Goal: Task Accomplishment & Management: Manage account settings

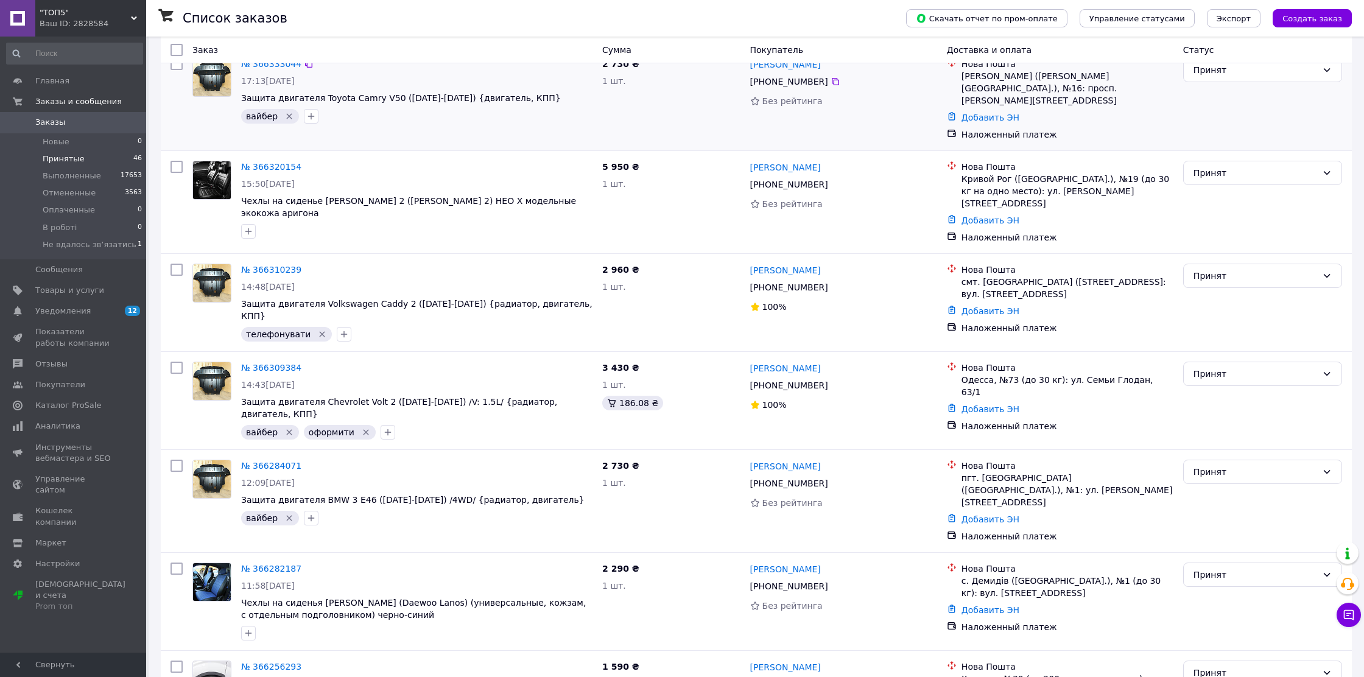
scroll to position [354, 0]
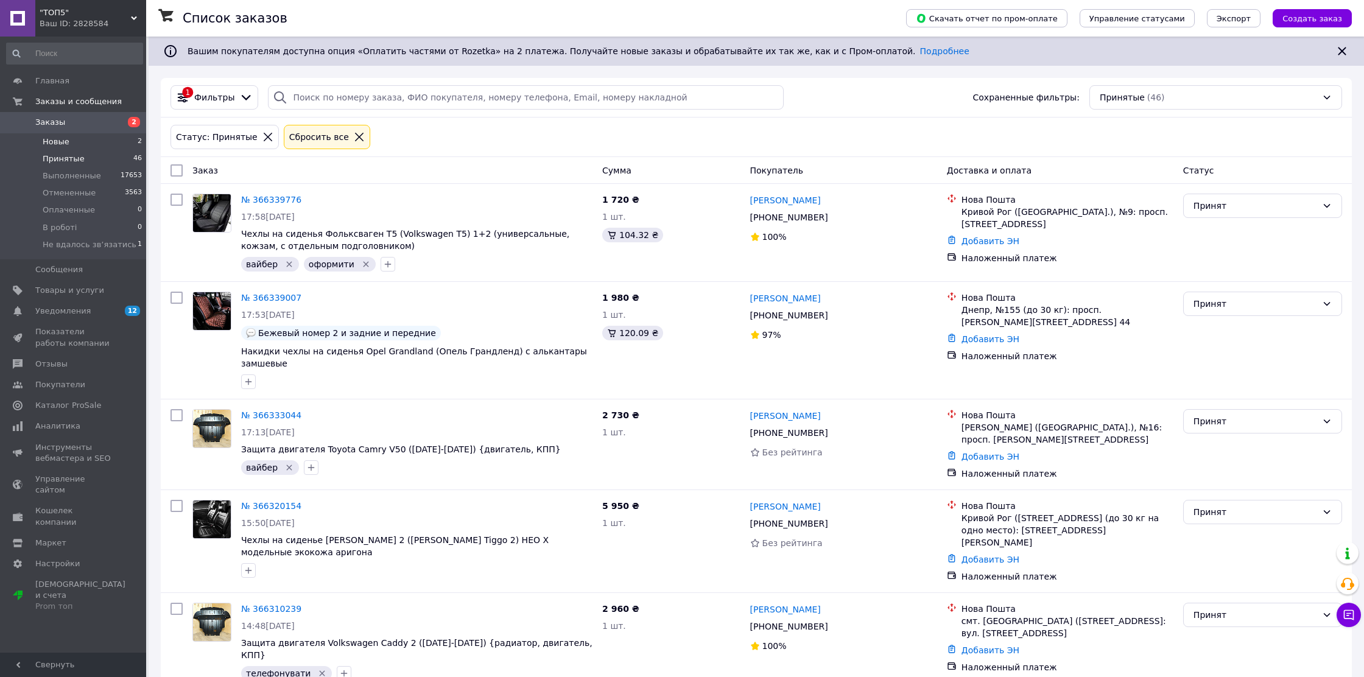
click at [108, 135] on li "Новые 2" at bounding box center [74, 141] width 149 height 17
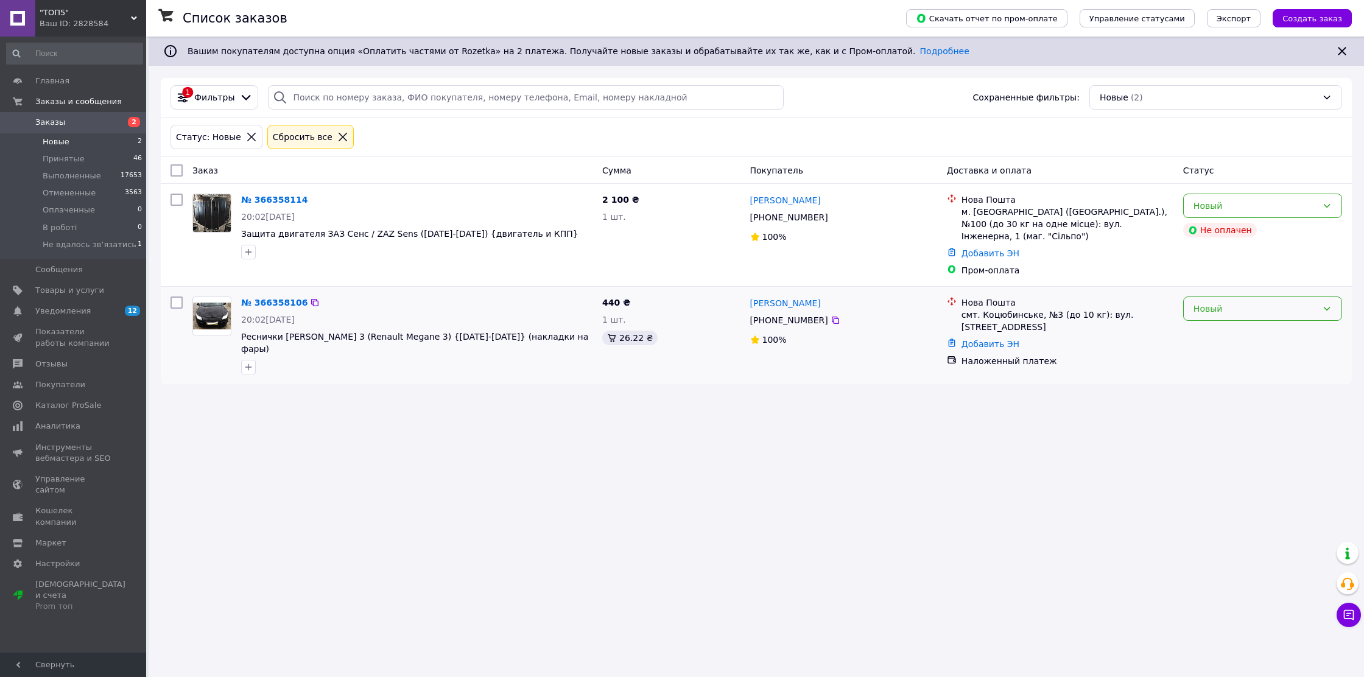
click at [1299, 302] on div "Новый" at bounding box center [1256, 308] width 124 height 13
click at [1260, 320] on li "Принят" at bounding box center [1263, 324] width 158 height 22
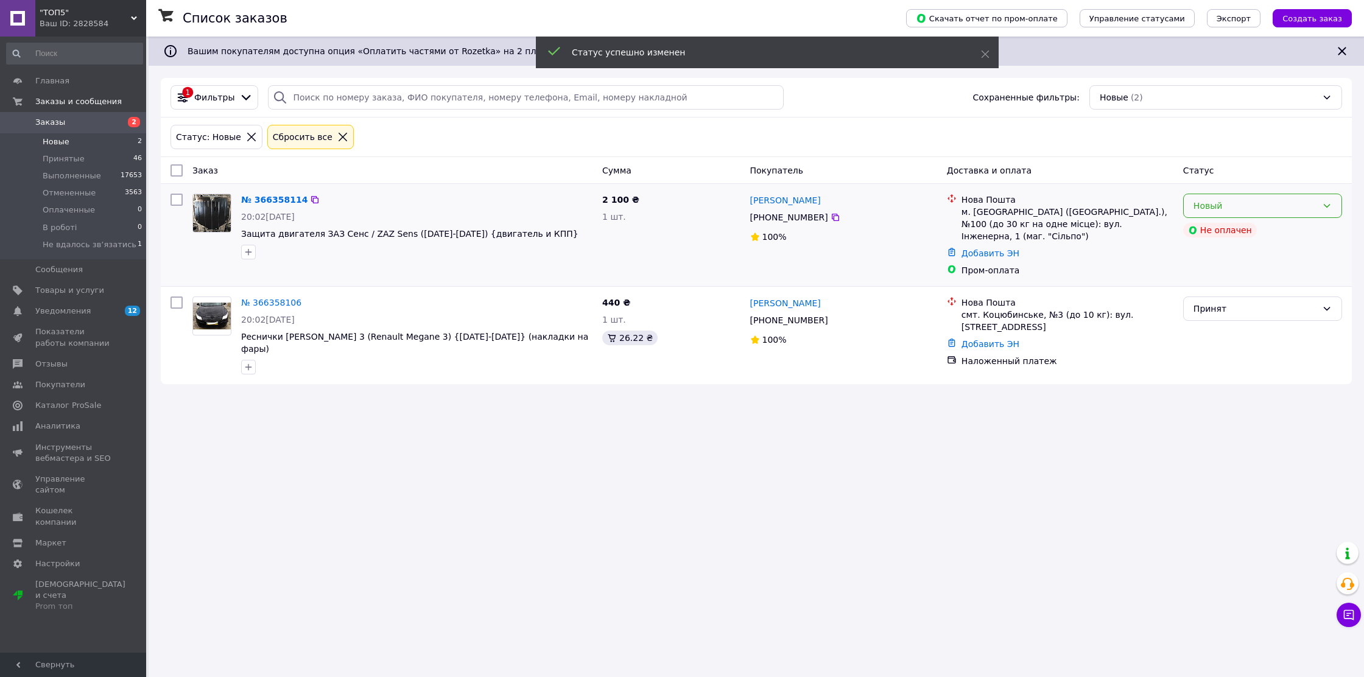
click at [1284, 210] on div "Новый" at bounding box center [1256, 205] width 124 height 13
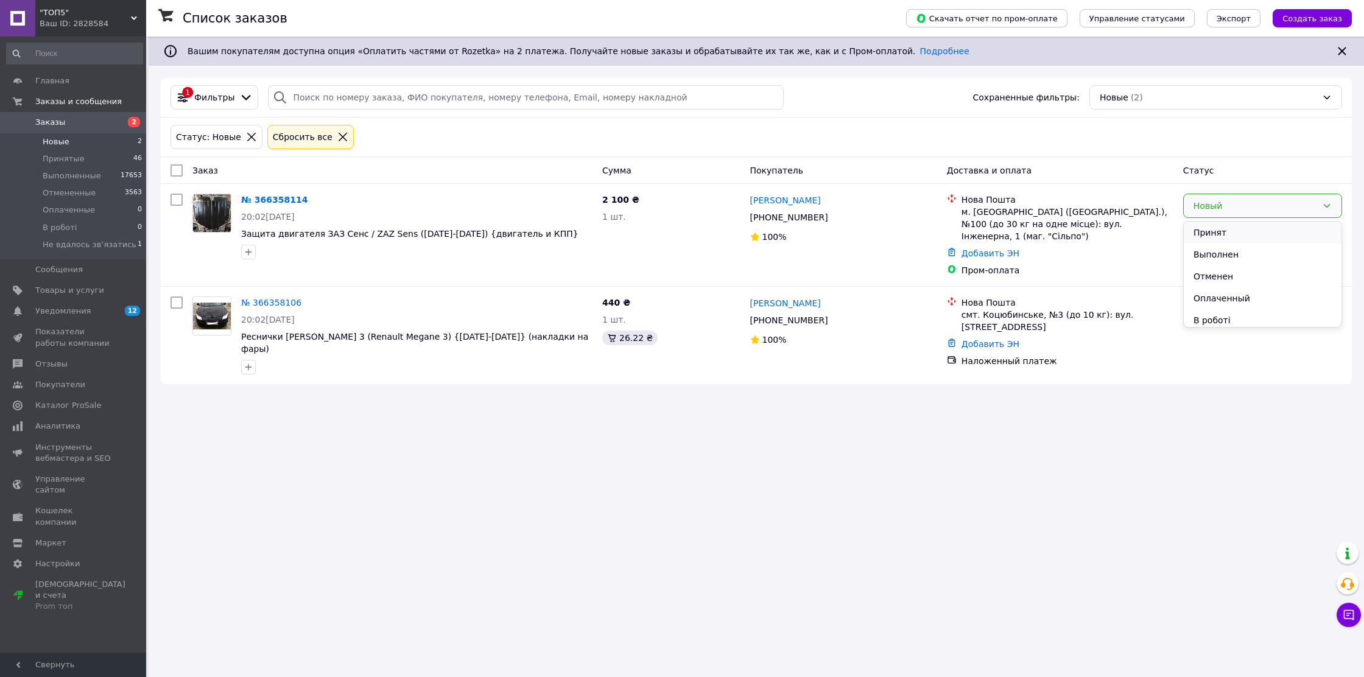
click at [1280, 233] on li "Принят" at bounding box center [1263, 233] width 158 height 22
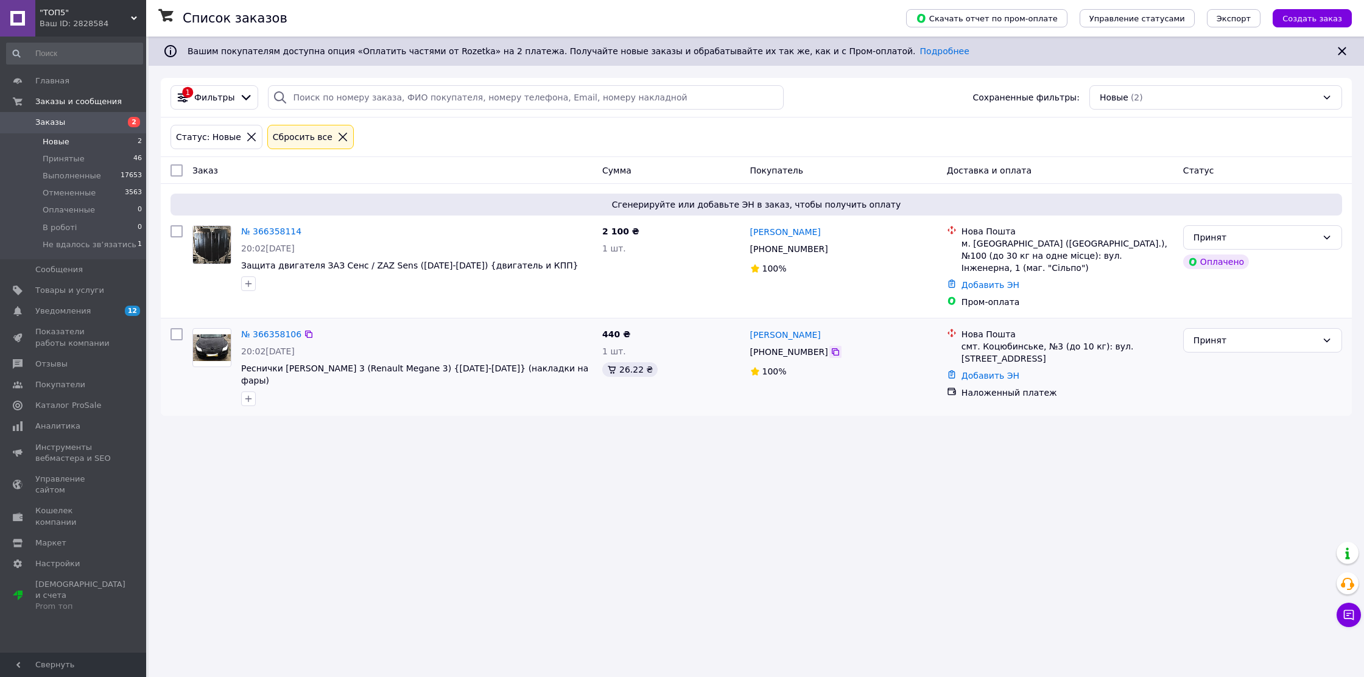
click at [834, 347] on icon at bounding box center [836, 352] width 10 height 10
click at [247, 394] on icon "button" at bounding box center [249, 399] width 10 height 10
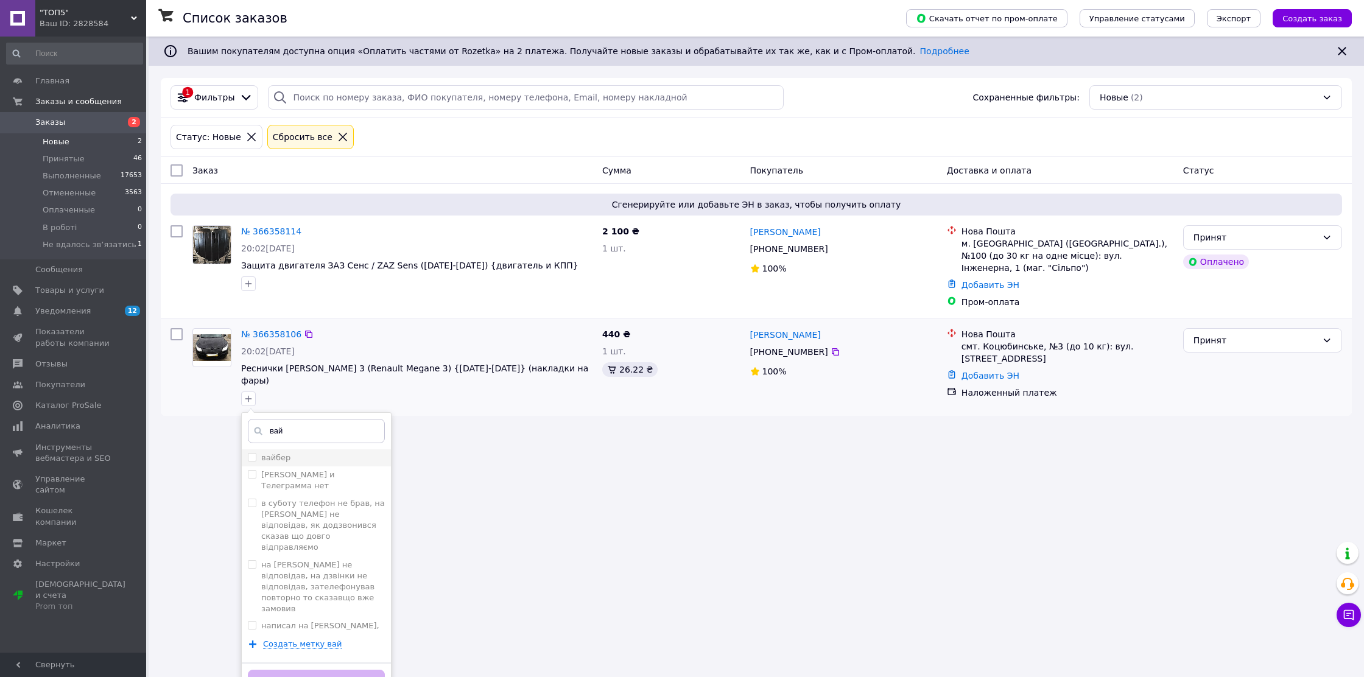
type input "вай"
click at [248, 453] on input "вайбер" at bounding box center [252, 457] width 8 height 8
checkbox input "true"
click at [324, 670] on button "Добавить метку" at bounding box center [316, 682] width 137 height 24
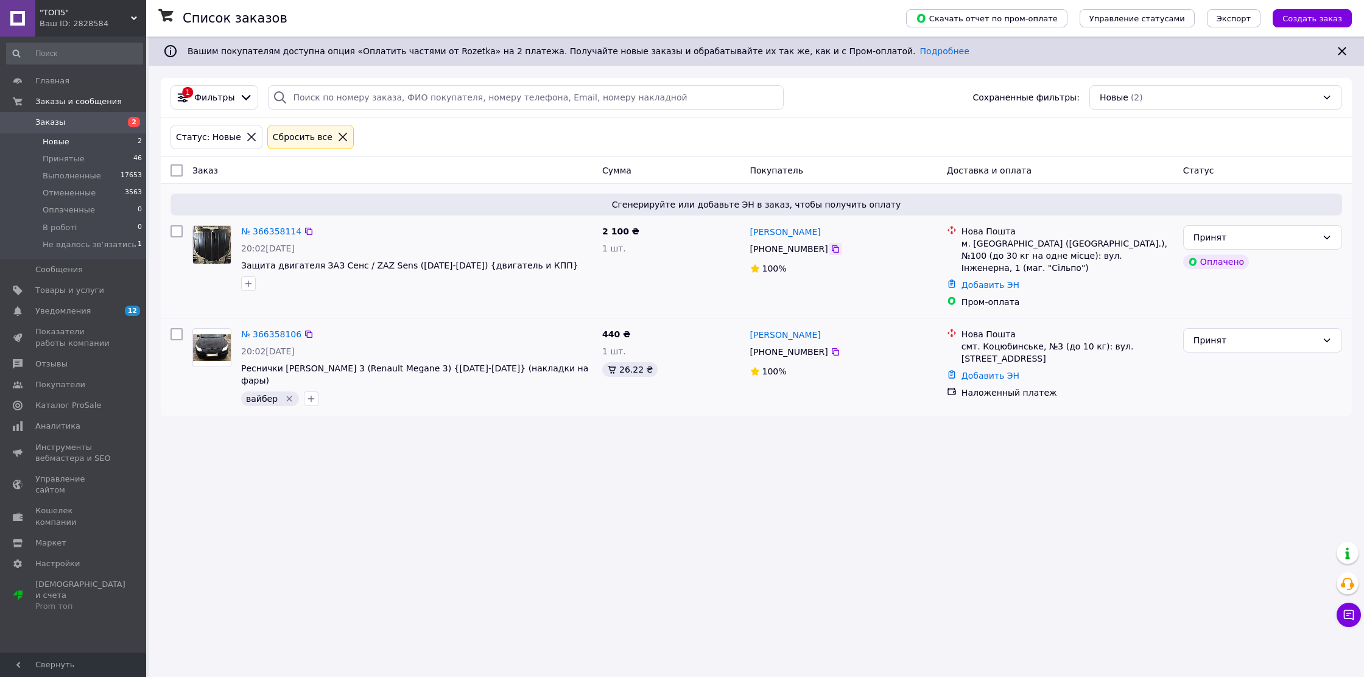
click at [836, 247] on icon at bounding box center [836, 249] width 10 height 10
click at [252, 283] on icon "button" at bounding box center [249, 284] width 10 height 10
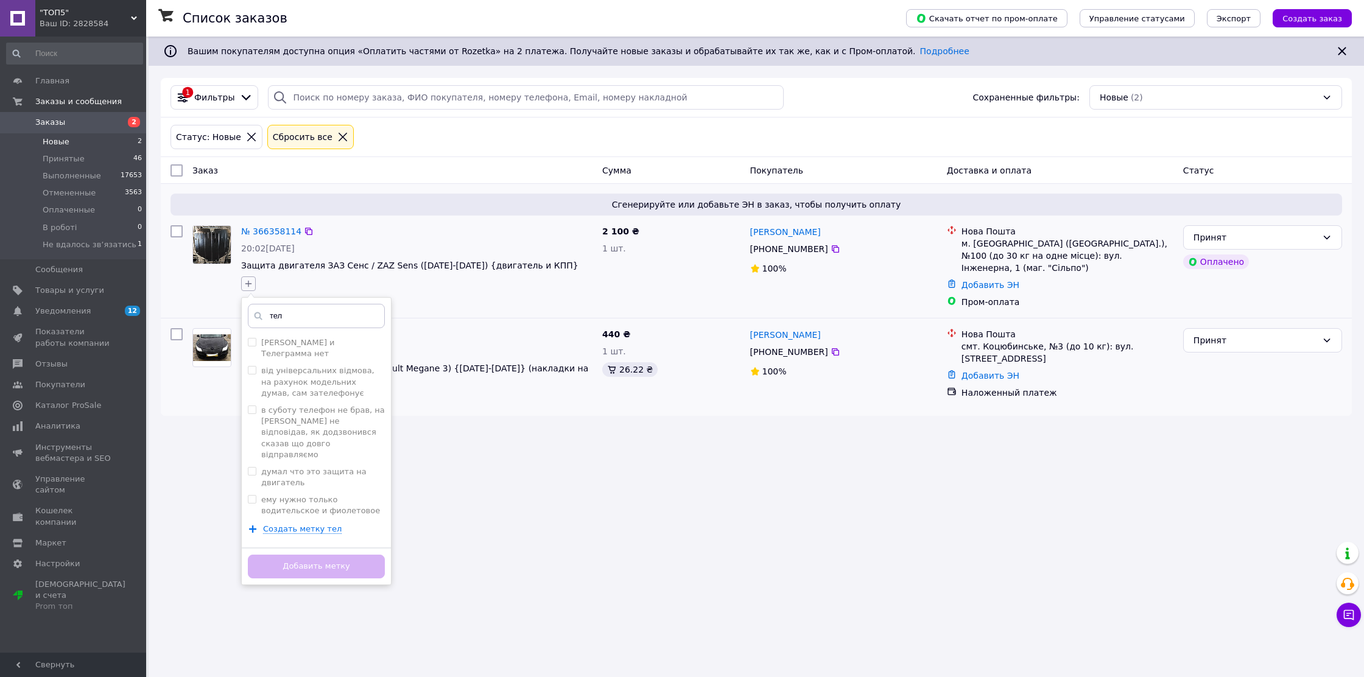
type input "теле"
click at [252, 283] on icon "button" at bounding box center [249, 284] width 10 height 10
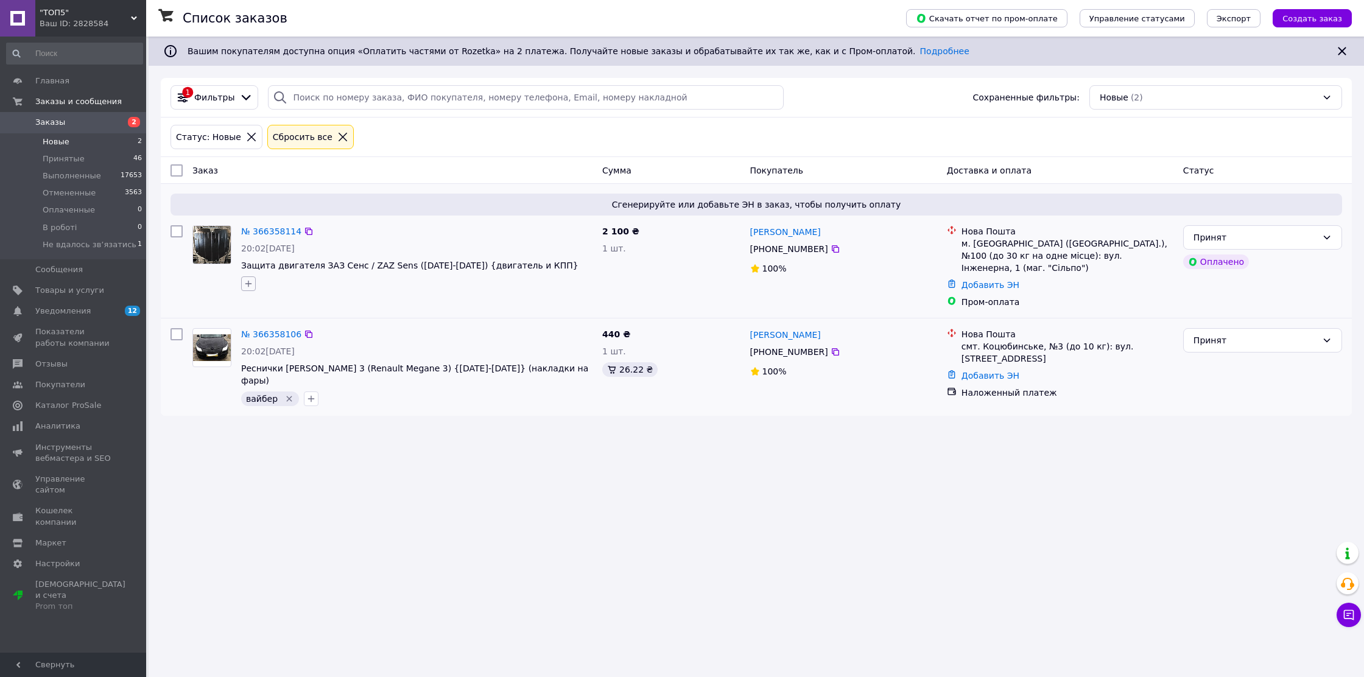
click at [251, 283] on icon "button" at bounding box center [249, 284] width 10 height 10
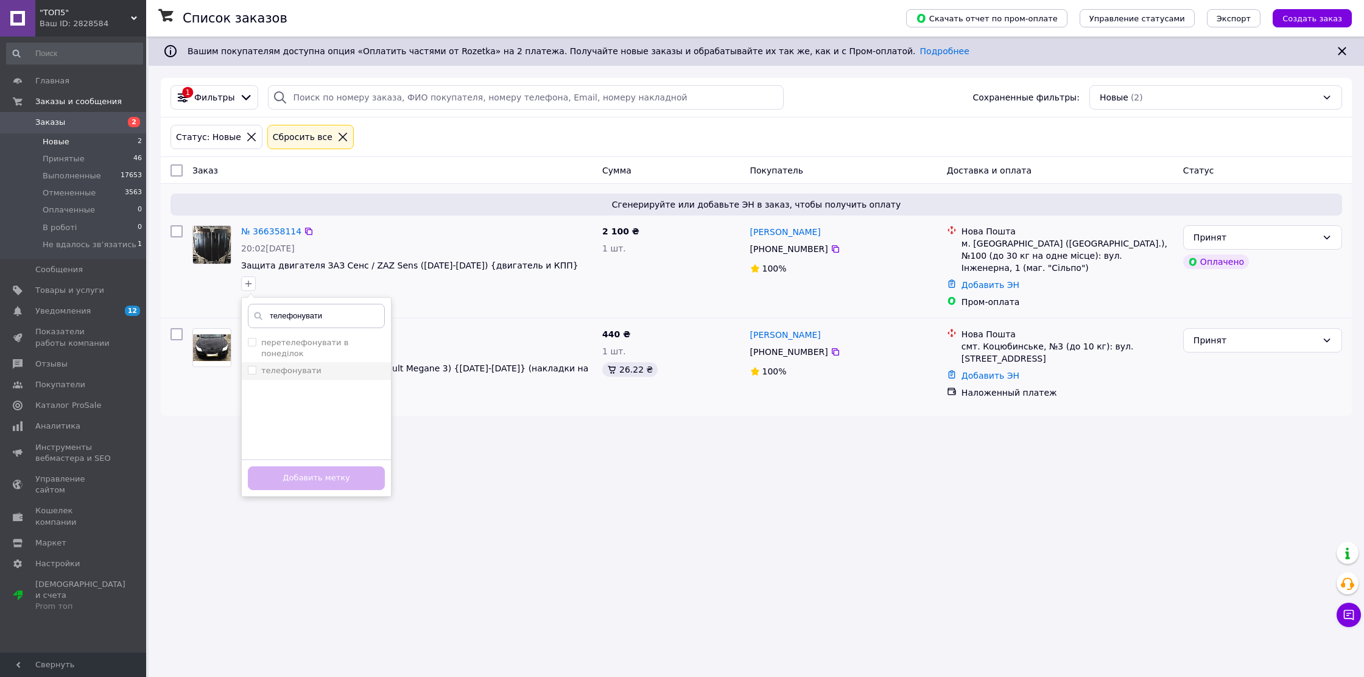
type input "телефонувати"
click at [253, 368] on input "телефонувати" at bounding box center [252, 370] width 8 height 8
checkbox input "true"
click at [281, 483] on button "Добавить метку" at bounding box center [316, 479] width 137 height 24
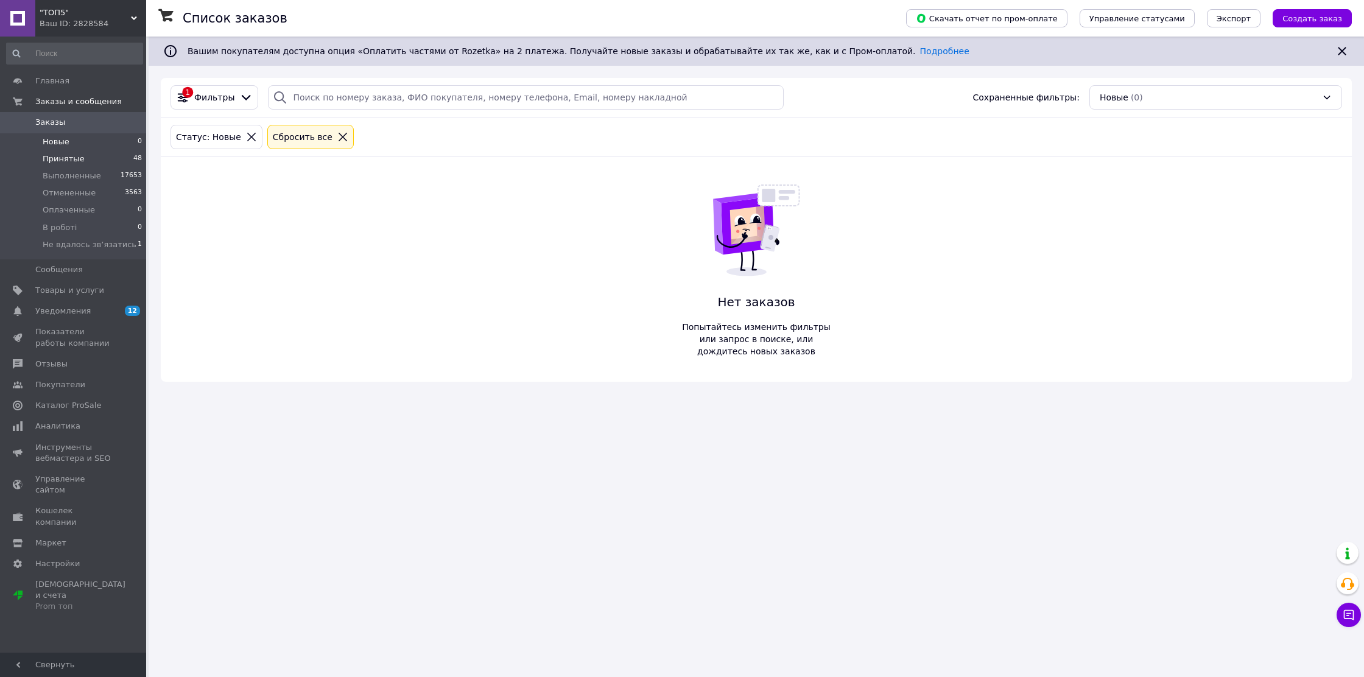
click at [95, 152] on li "Принятые 48" at bounding box center [74, 158] width 149 height 17
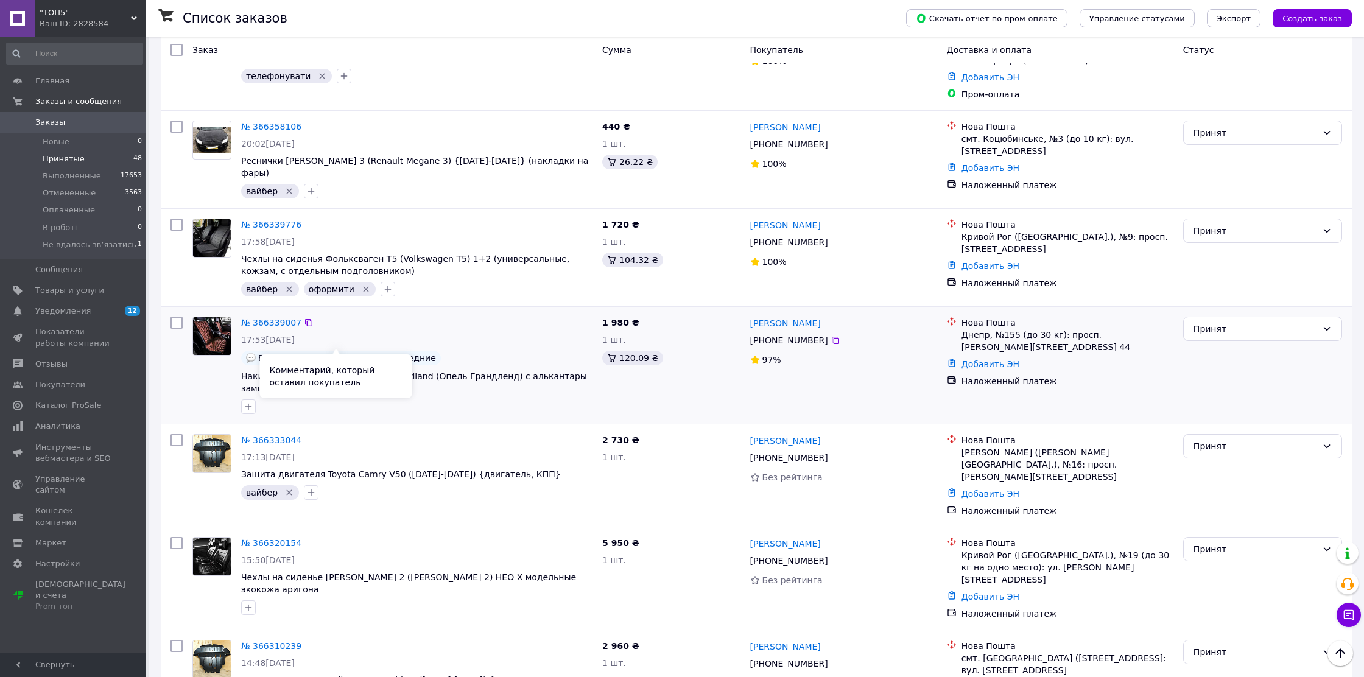
scroll to position [210, 0]
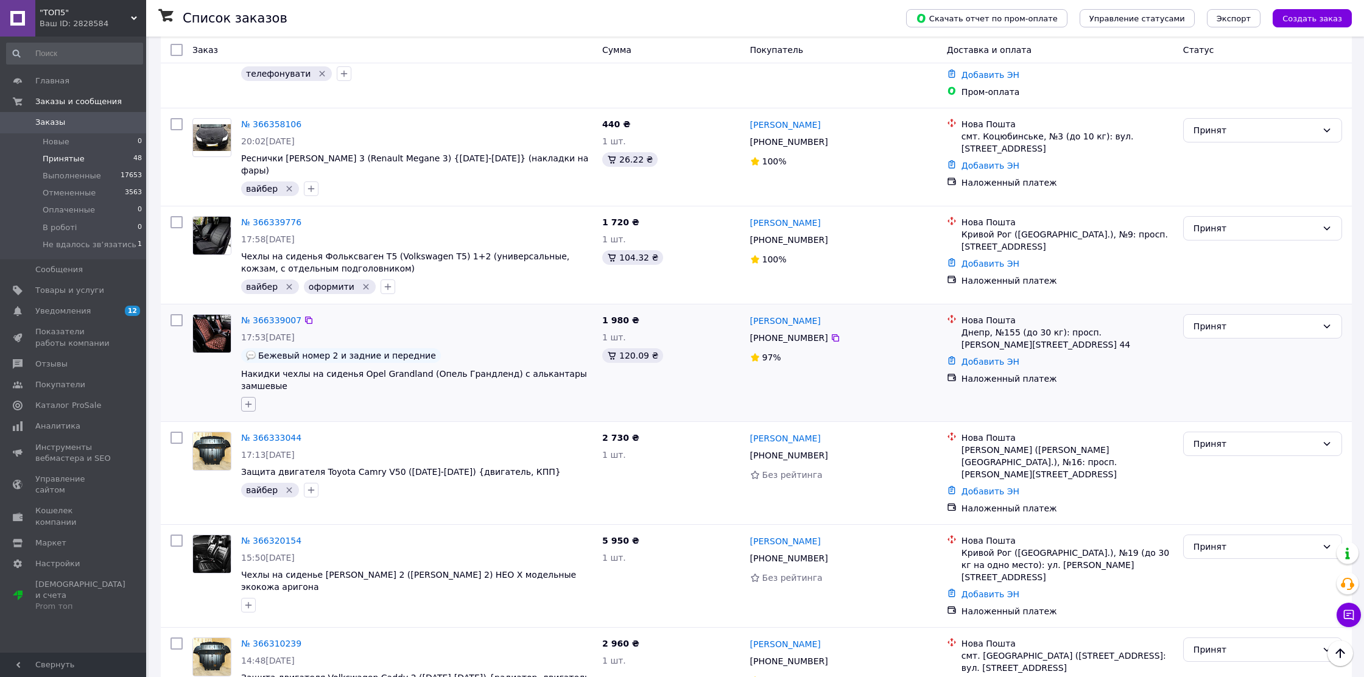
click at [246, 400] on icon "button" at bounding box center [249, 405] width 10 height 10
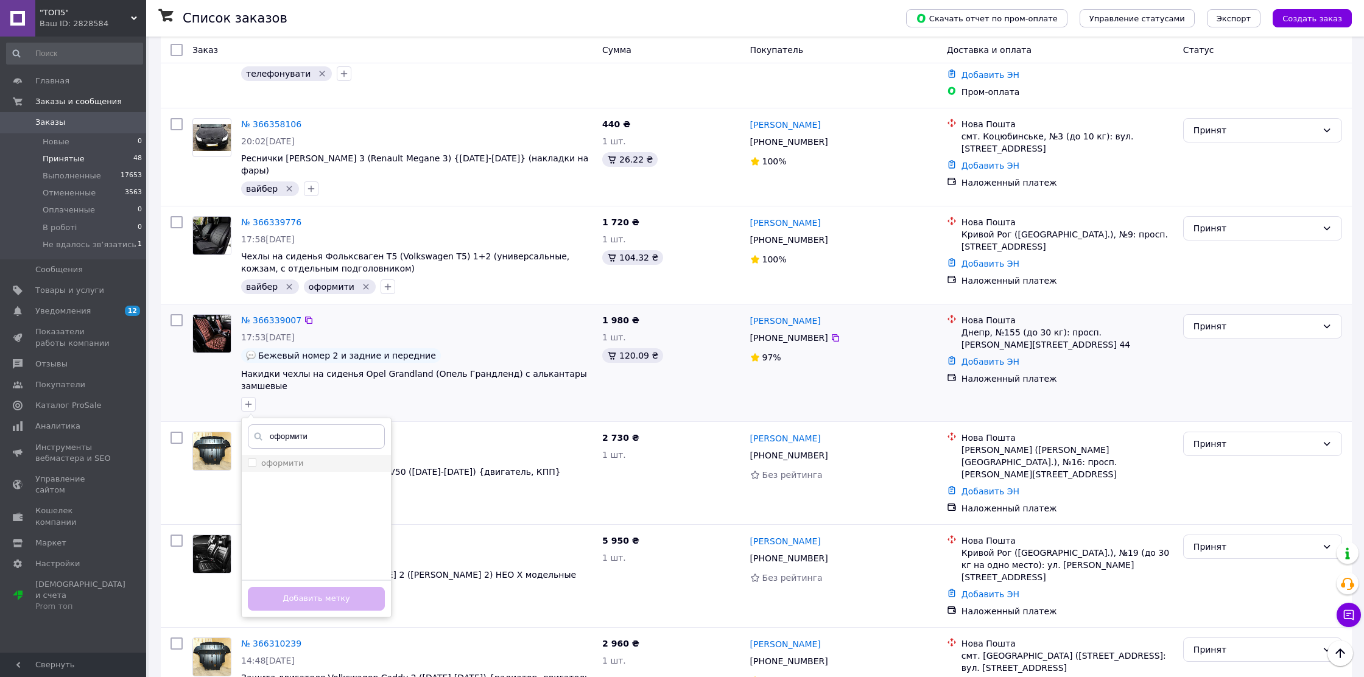
type input "оформити"
click at [251, 459] on input "оформити" at bounding box center [252, 463] width 8 height 8
checkbox input "true"
click at [308, 587] on button "Добавить метку" at bounding box center [316, 599] width 137 height 24
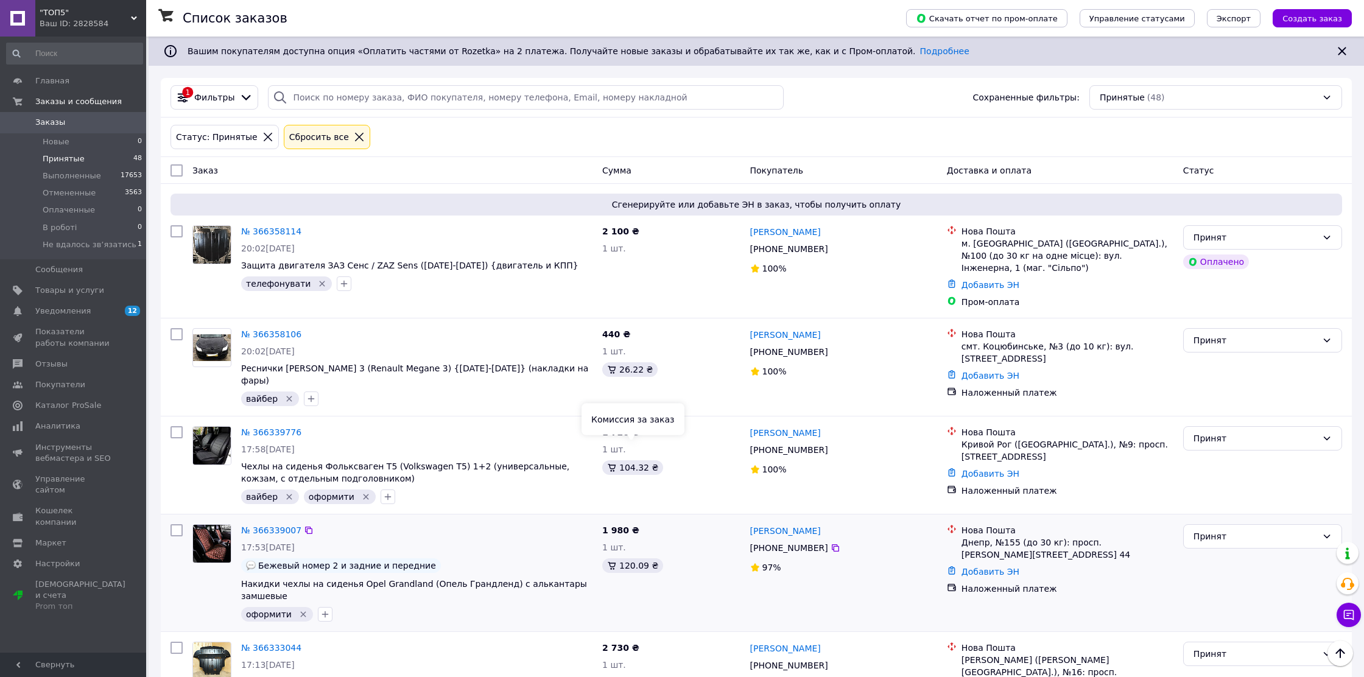
scroll to position [0, 0]
click at [135, 15] on icon at bounding box center [134, 18] width 6 height 6
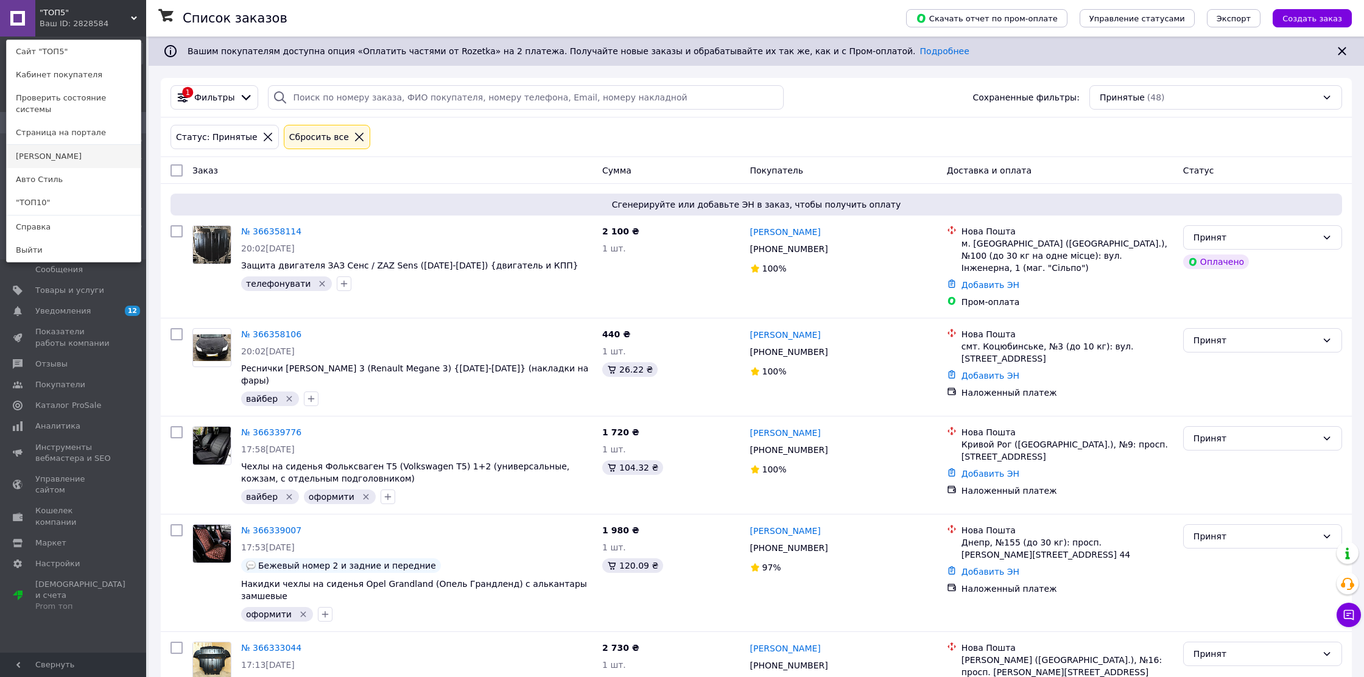
click at [86, 150] on link "[PERSON_NAME]" at bounding box center [74, 156] width 134 height 23
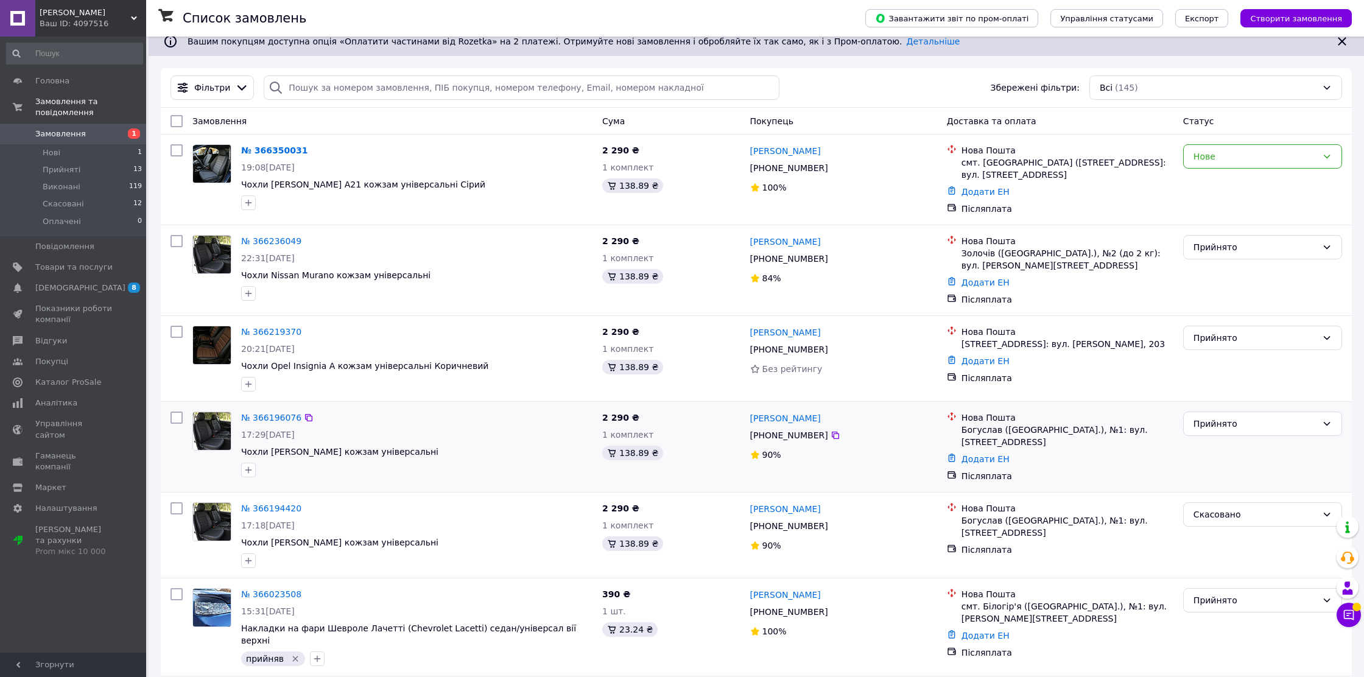
scroll to position [6, 0]
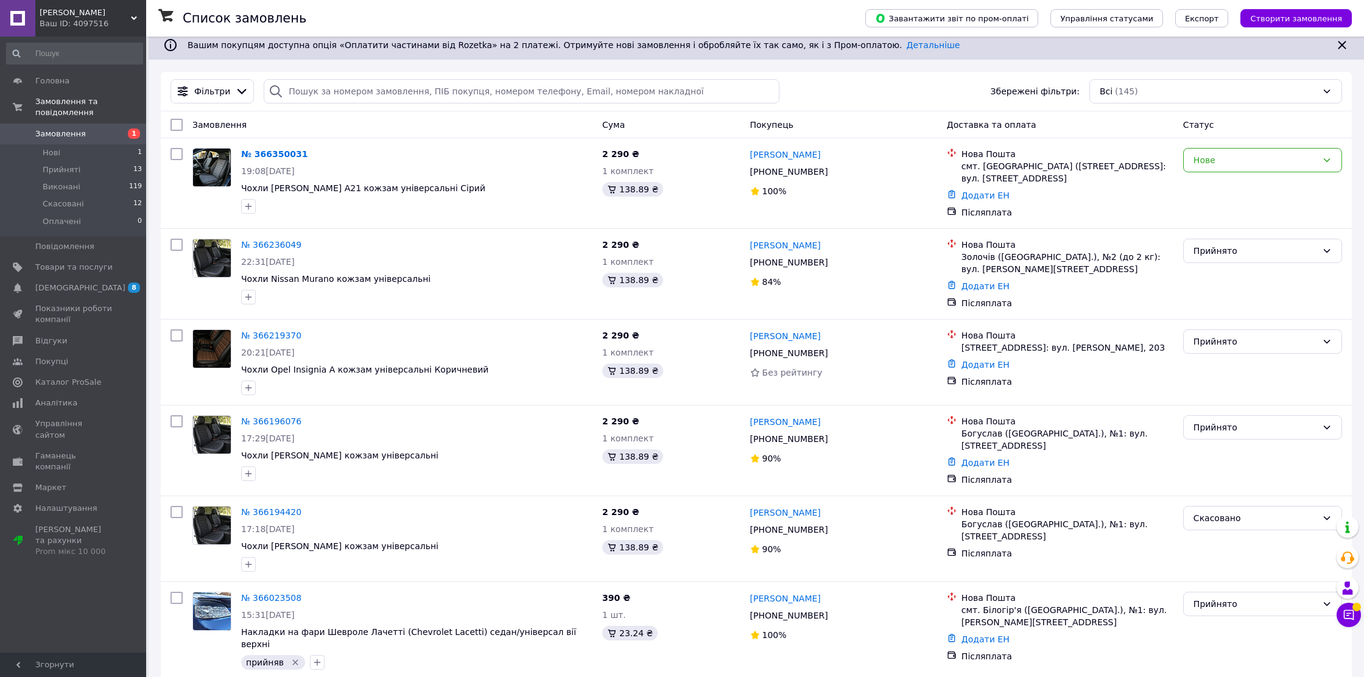
click at [132, 15] on icon at bounding box center [134, 18] width 6 height 6
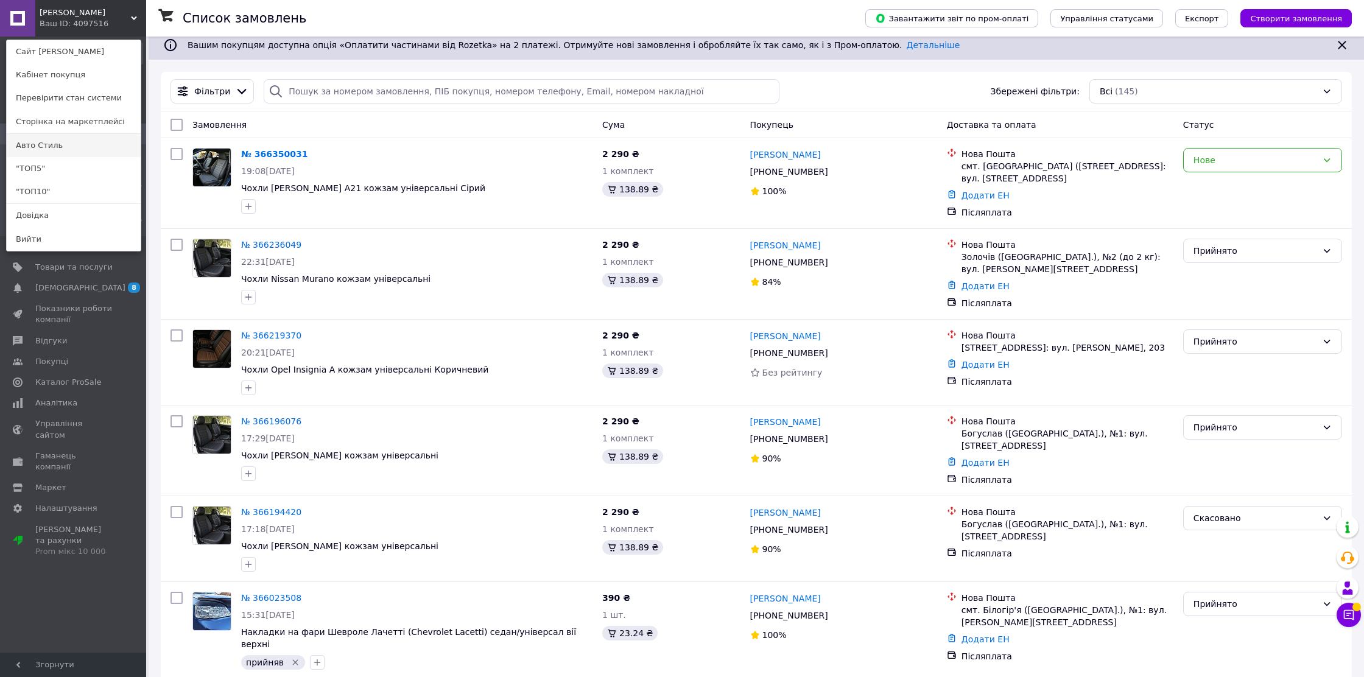
click at [105, 143] on link "Авто Стиль" at bounding box center [74, 145] width 134 height 23
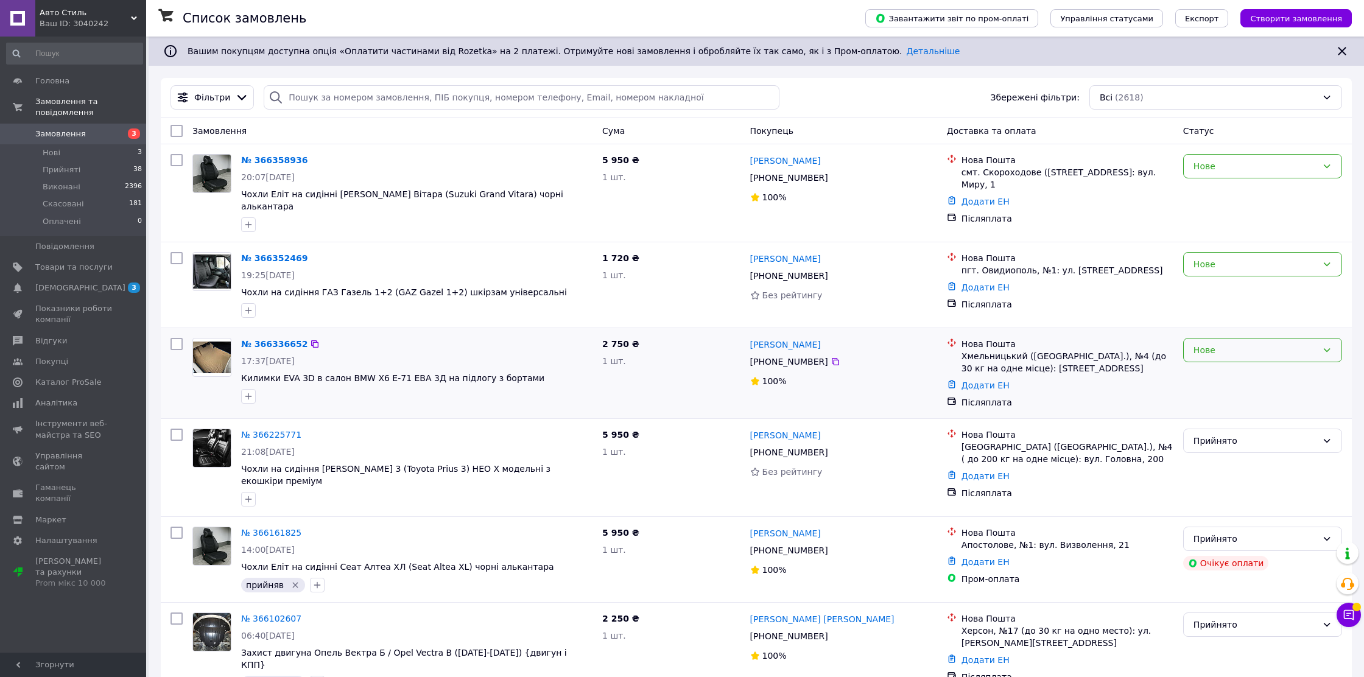
click at [1244, 346] on div "Нове" at bounding box center [1256, 350] width 124 height 13
click at [1236, 368] on li "Прийнято" at bounding box center [1263, 370] width 158 height 22
click at [1266, 264] on div "Нове" at bounding box center [1256, 264] width 124 height 13
click at [1260, 273] on li "Прийнято" at bounding box center [1263, 284] width 158 height 22
click at [1288, 164] on div "Нове" at bounding box center [1256, 166] width 124 height 13
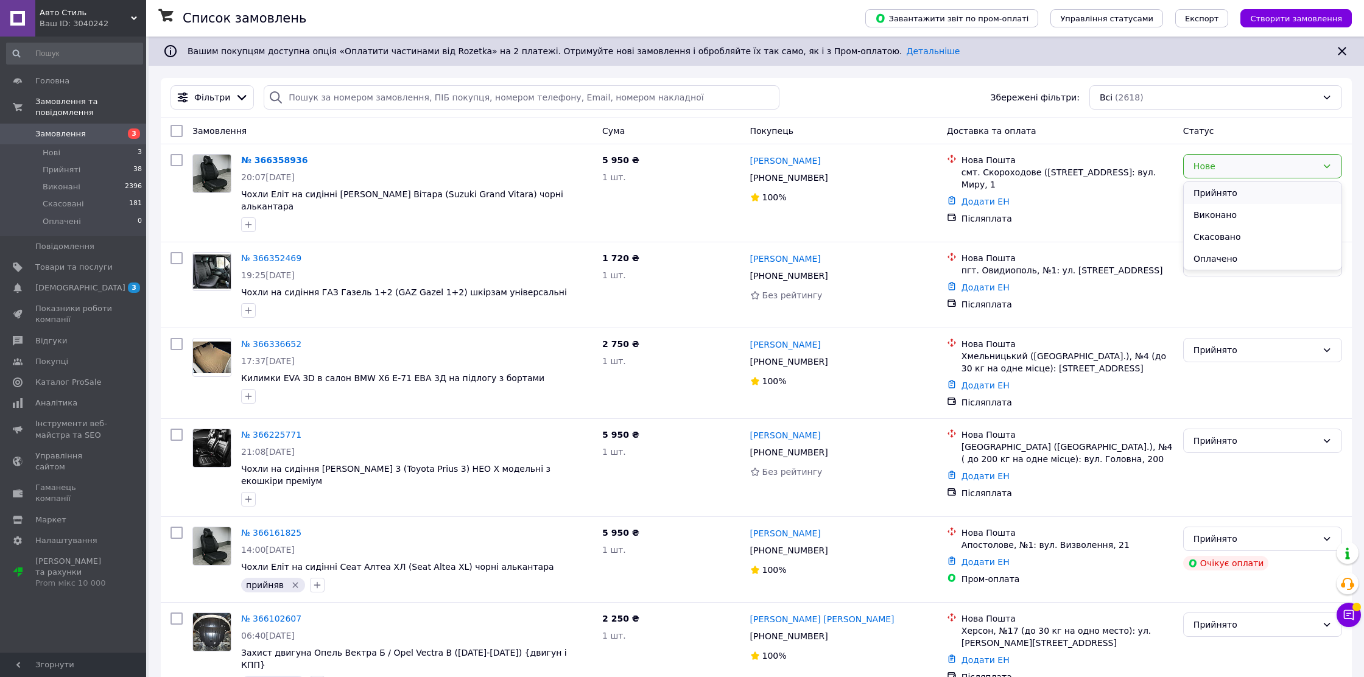
click at [1270, 186] on li "Прийнято" at bounding box center [1263, 193] width 158 height 22
click at [322, 96] on input "search" at bounding box center [521, 97] width 515 height 24
paste input "[PHONE_NUMBER]"
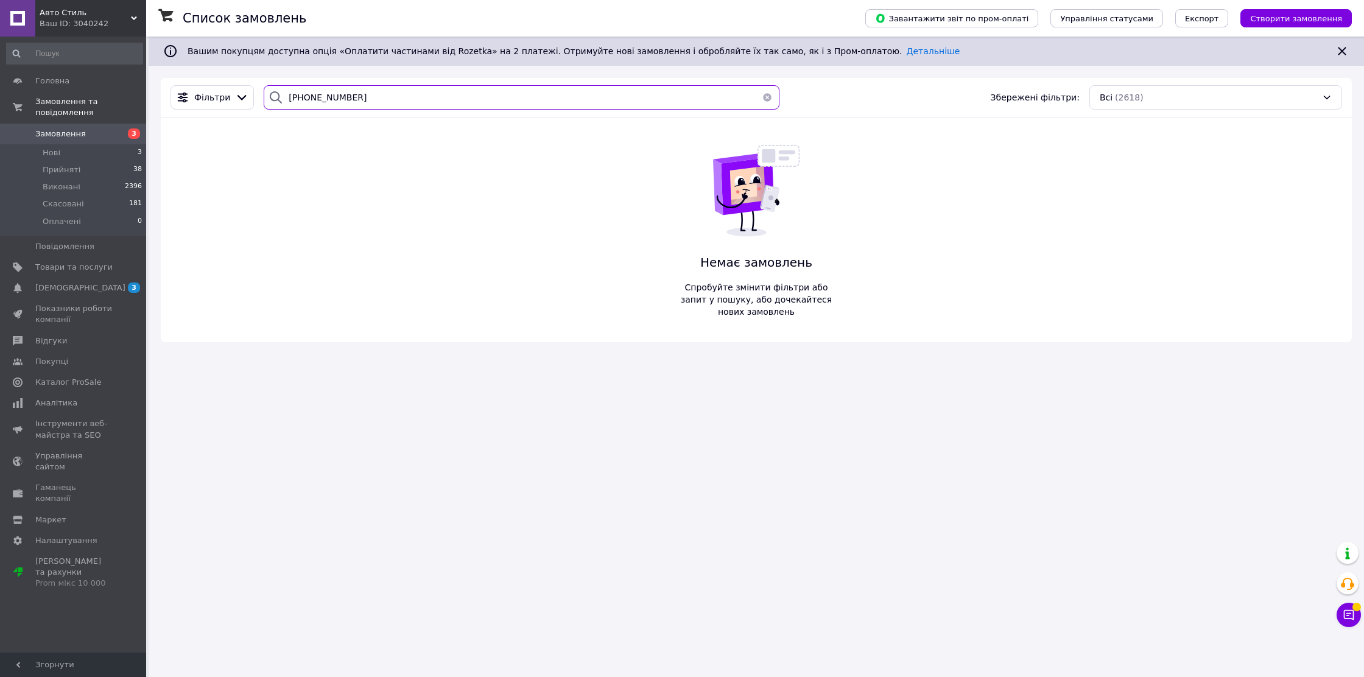
type input "[PHONE_NUMBER]"
click at [133, 15] on icon at bounding box center [134, 18] width 6 height 6
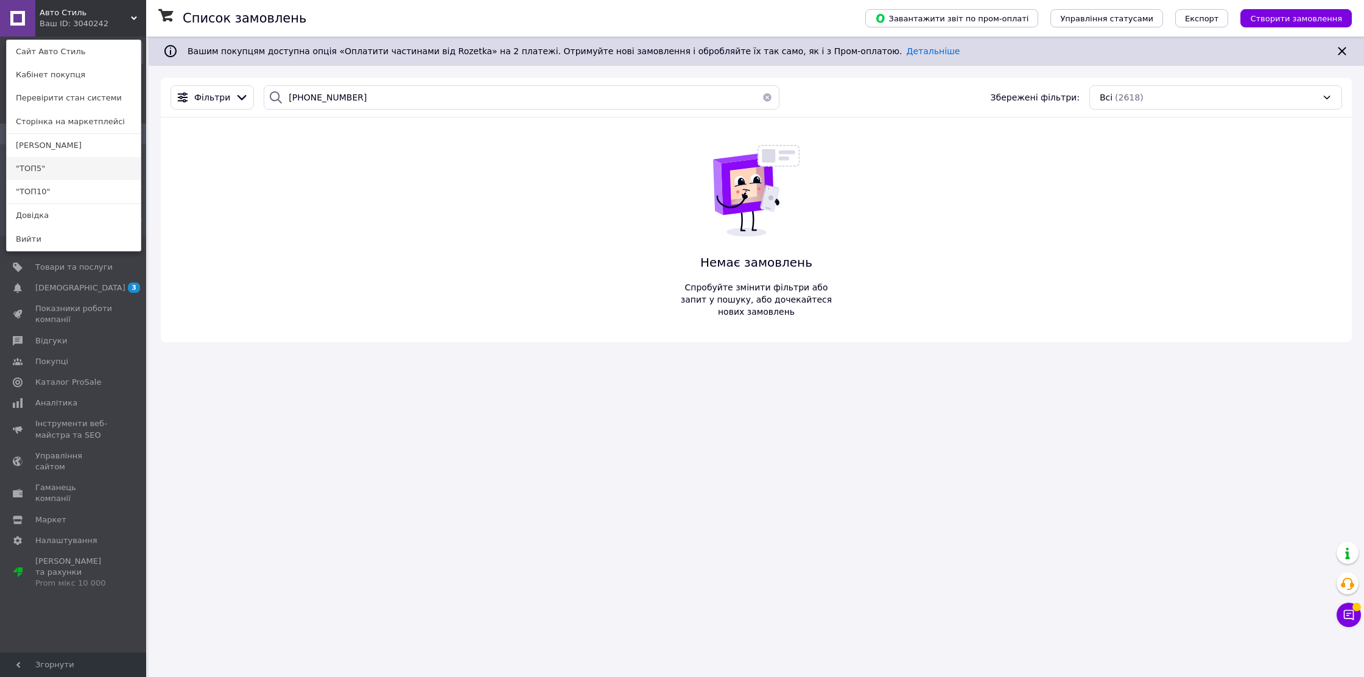
click at [93, 171] on link ""ТОП5"" at bounding box center [74, 168] width 134 height 23
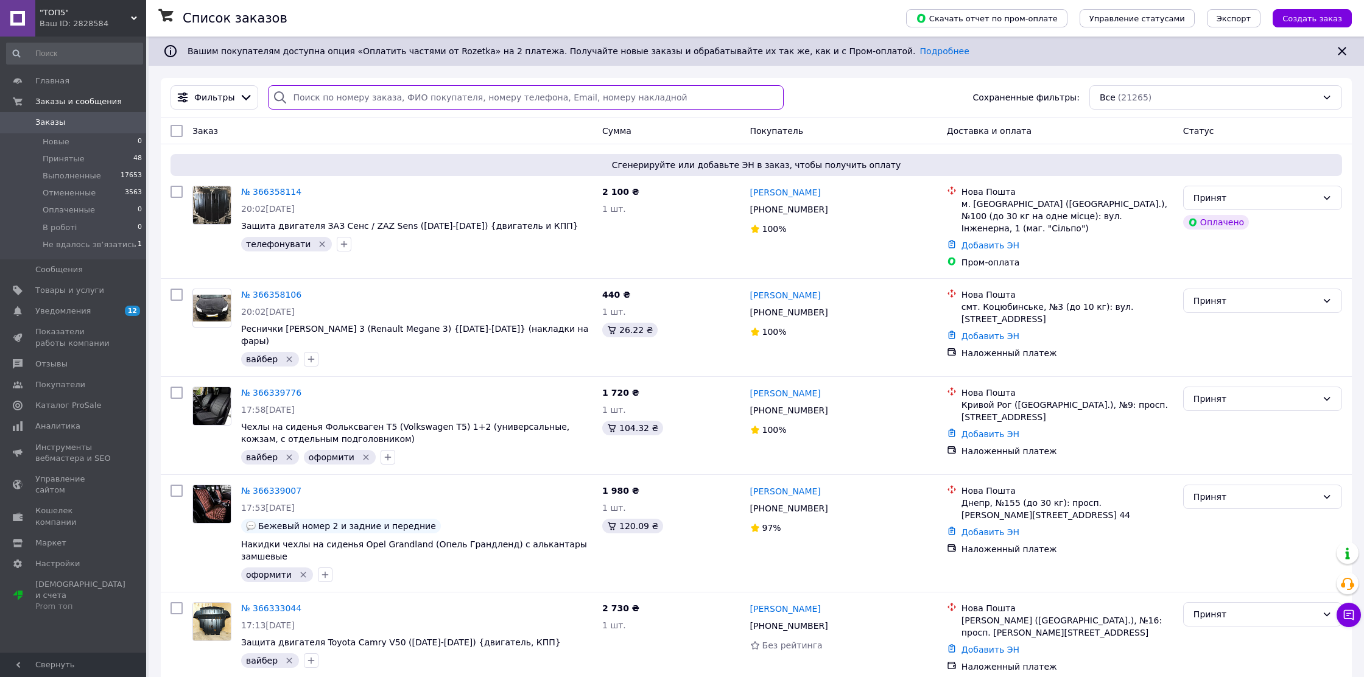
click at [334, 94] on input "search" at bounding box center [525, 97] width 515 height 24
paste input "[PHONE_NUMBER]"
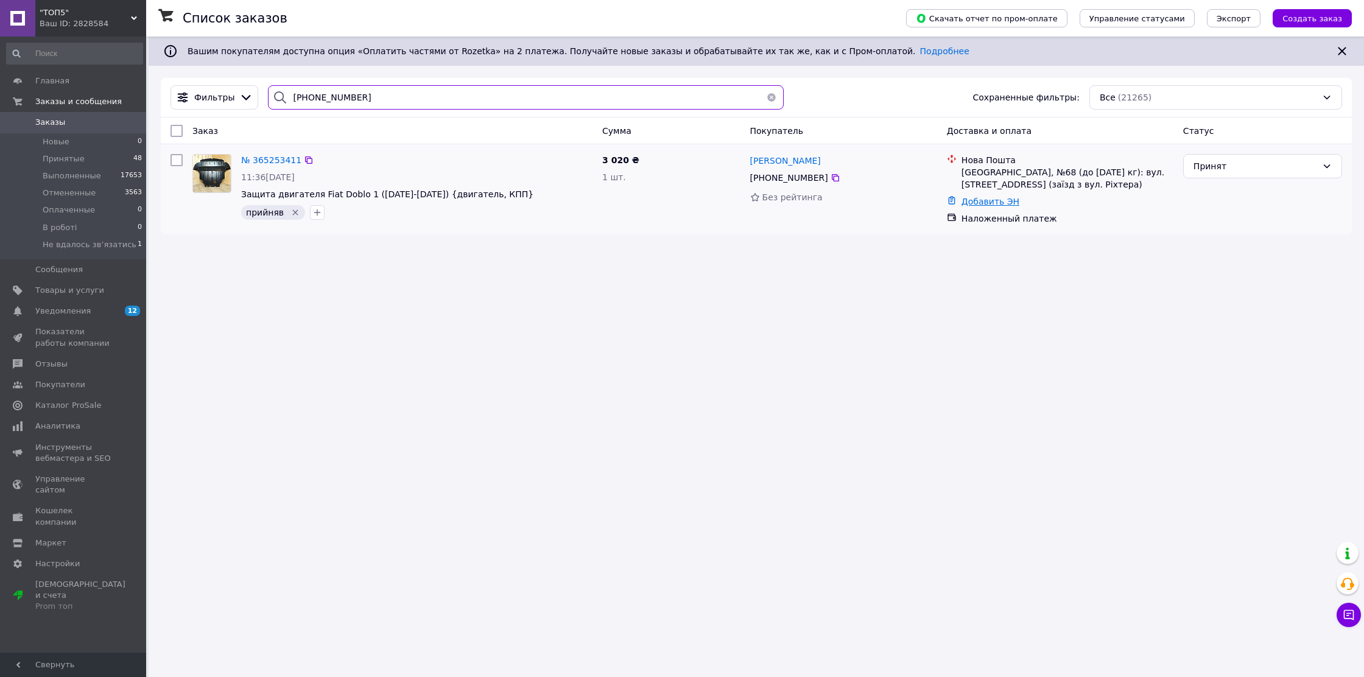
type input "[PHONE_NUMBER]"
click at [985, 197] on link "Добавить ЭН" at bounding box center [991, 202] width 58 height 10
click at [933, 245] on input "Добавить ЭН" at bounding box center [926, 251] width 163 height 24
paste input "20451268541566"
type input "20451268541566"
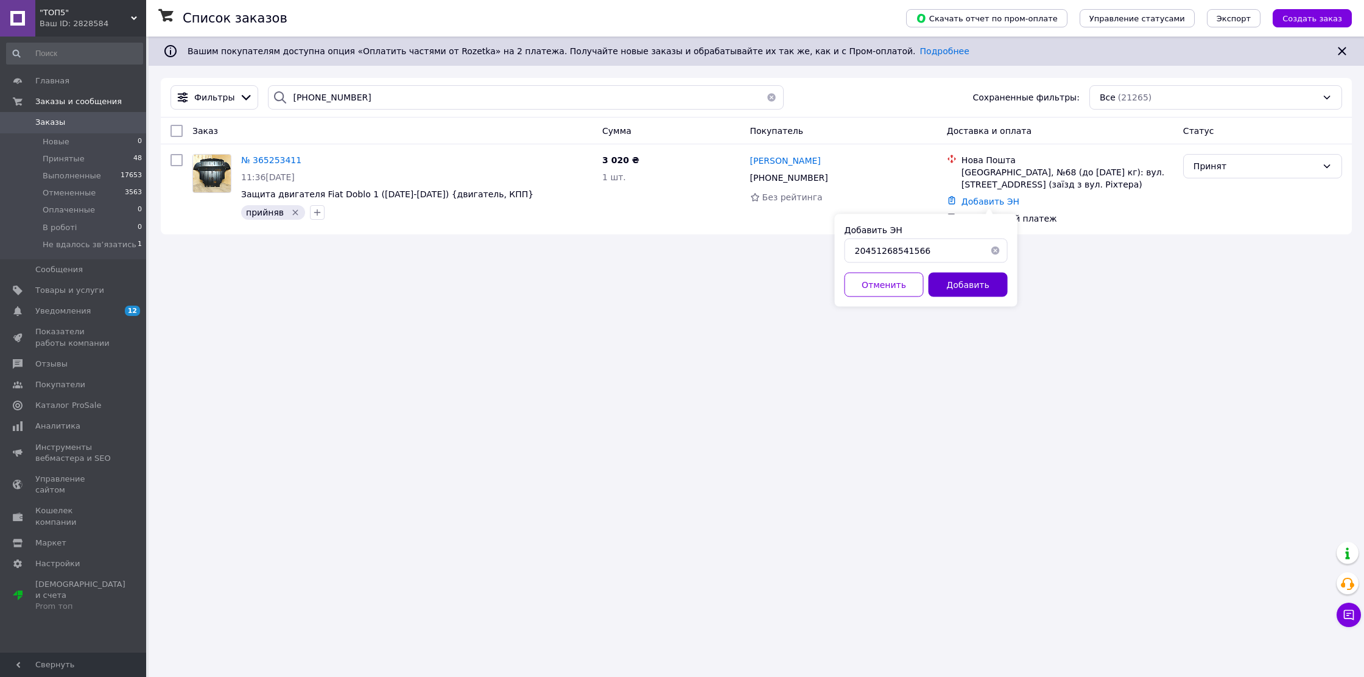
click at [956, 283] on button "Добавить" at bounding box center [968, 285] width 79 height 24
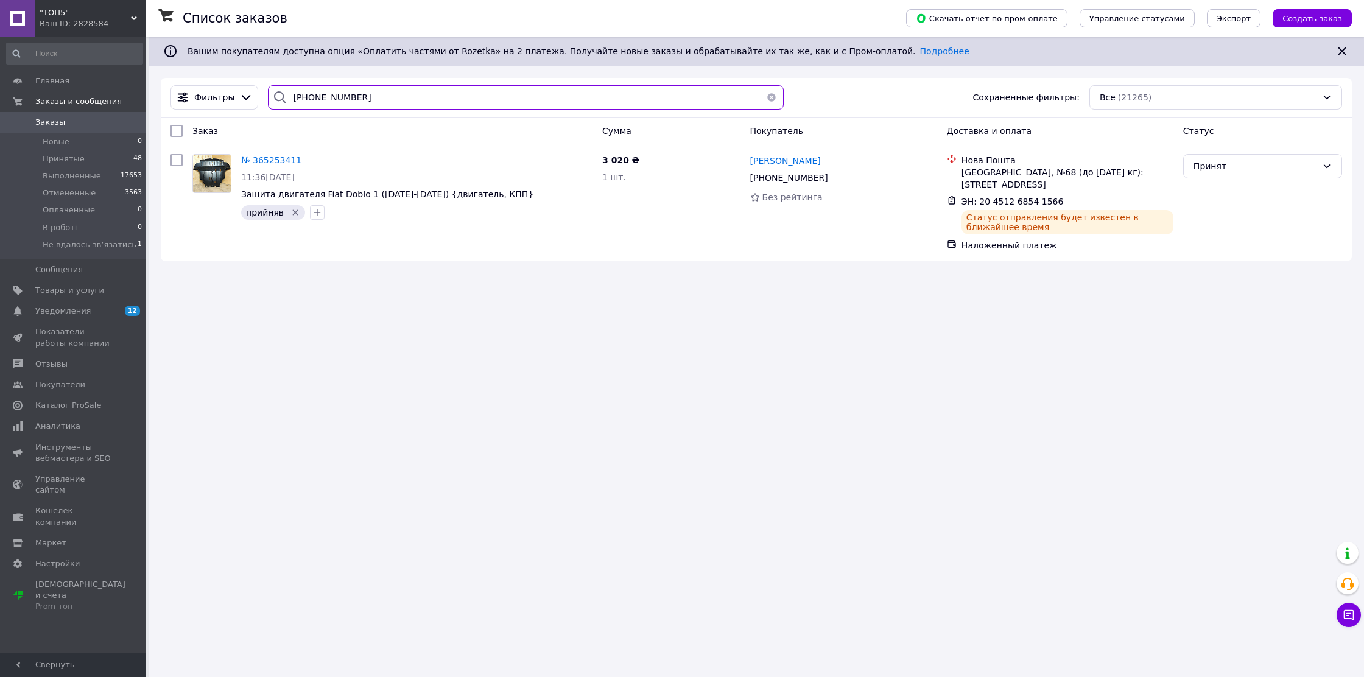
drag, startPoint x: 384, startPoint y: 102, endPoint x: 276, endPoint y: 93, distance: 108.2
click at [276, 93] on div "[PHONE_NUMBER]" at bounding box center [525, 97] width 515 height 24
paste input "[PHONE_NUMBER]"
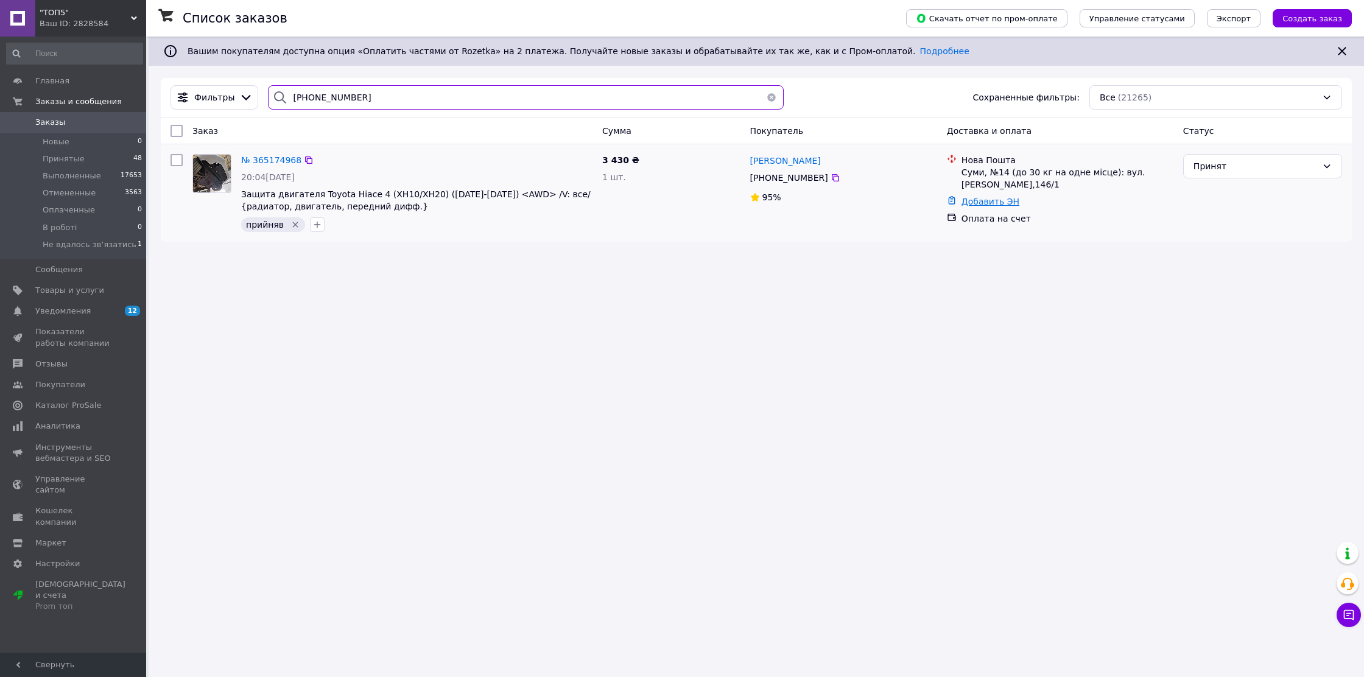
type input "[PHONE_NUMBER]"
click at [1002, 199] on link "Добавить ЭН" at bounding box center [991, 202] width 58 height 10
click at [903, 250] on input "Добавить ЭН" at bounding box center [926, 251] width 163 height 24
paste input "20451268542557"
type input "20451268542557"
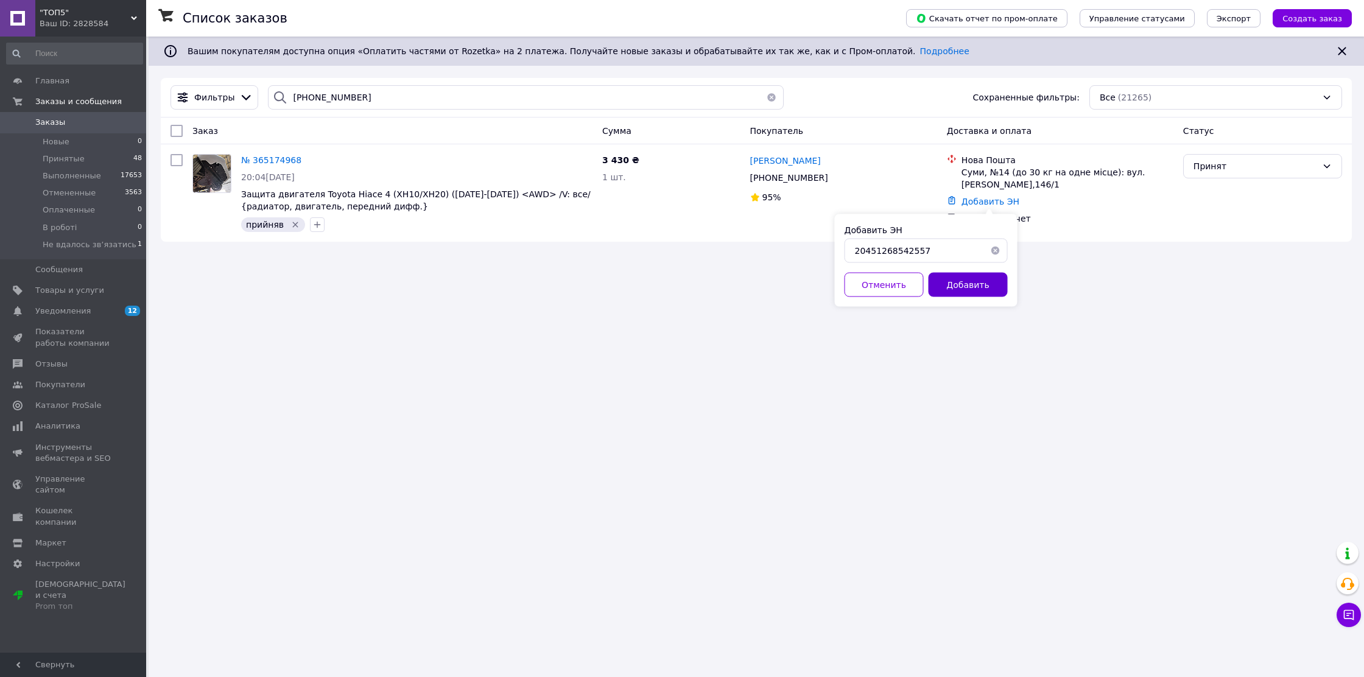
click at [958, 283] on button "Добавить" at bounding box center [968, 285] width 79 height 24
